Goal: Find contact information: Find contact information

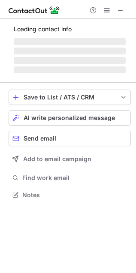
scroll to position [194, 136]
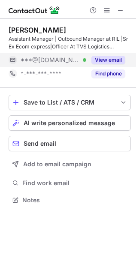
click at [112, 59] on button "View email" at bounding box center [108, 60] width 34 height 9
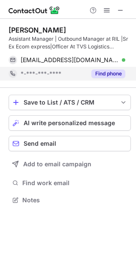
click at [112, 74] on button "Find phone" at bounding box center [108, 73] width 34 height 9
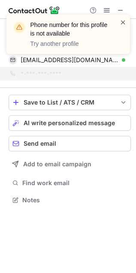
click at [121, 24] on span at bounding box center [123, 22] width 7 height 9
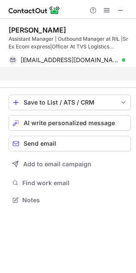
scroll to position [4, 4]
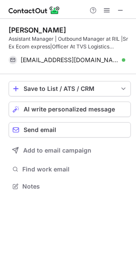
click at [116, 12] on button at bounding box center [120, 10] width 10 height 10
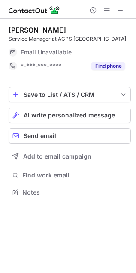
scroll to position [186, 136]
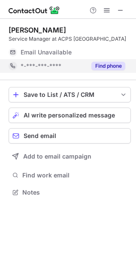
click at [105, 69] on button "Find phone" at bounding box center [108, 66] width 34 height 9
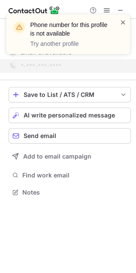
click at [120, 22] on span at bounding box center [123, 22] width 7 height 9
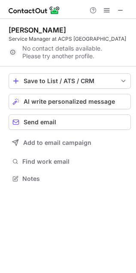
scroll to position [3, 4]
click at [117, 10] on span at bounding box center [120, 10] width 7 height 7
